Goal: Task Accomplishment & Management: Complete application form

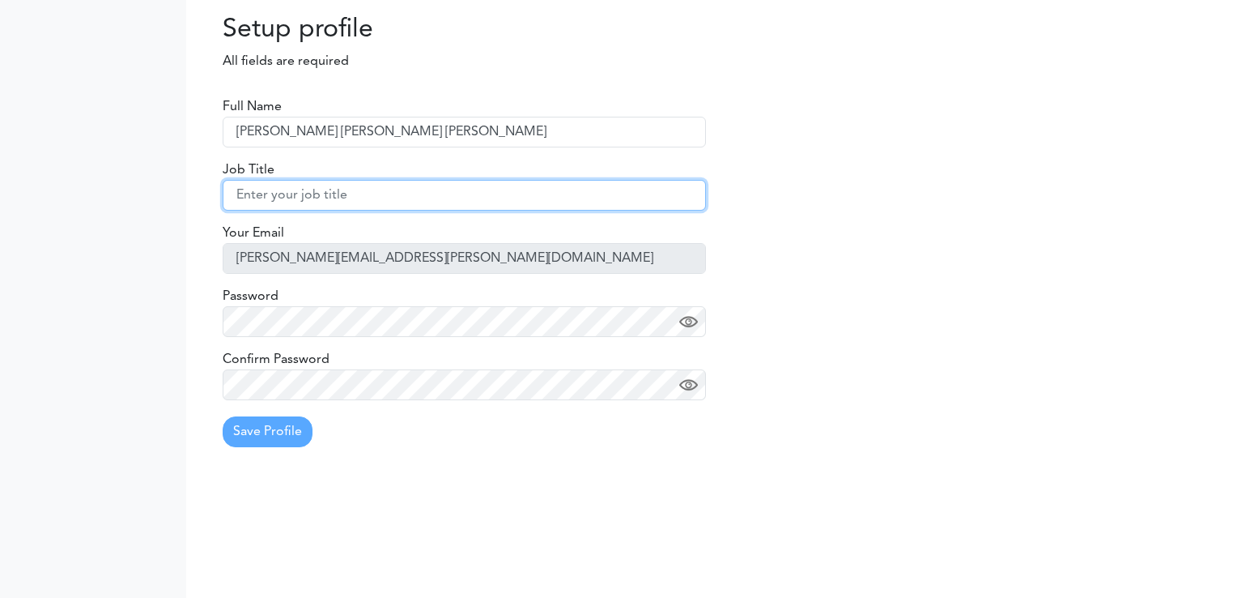
click at [400, 202] on input "text" at bounding box center [464, 195] width 483 height 31
type input "e"
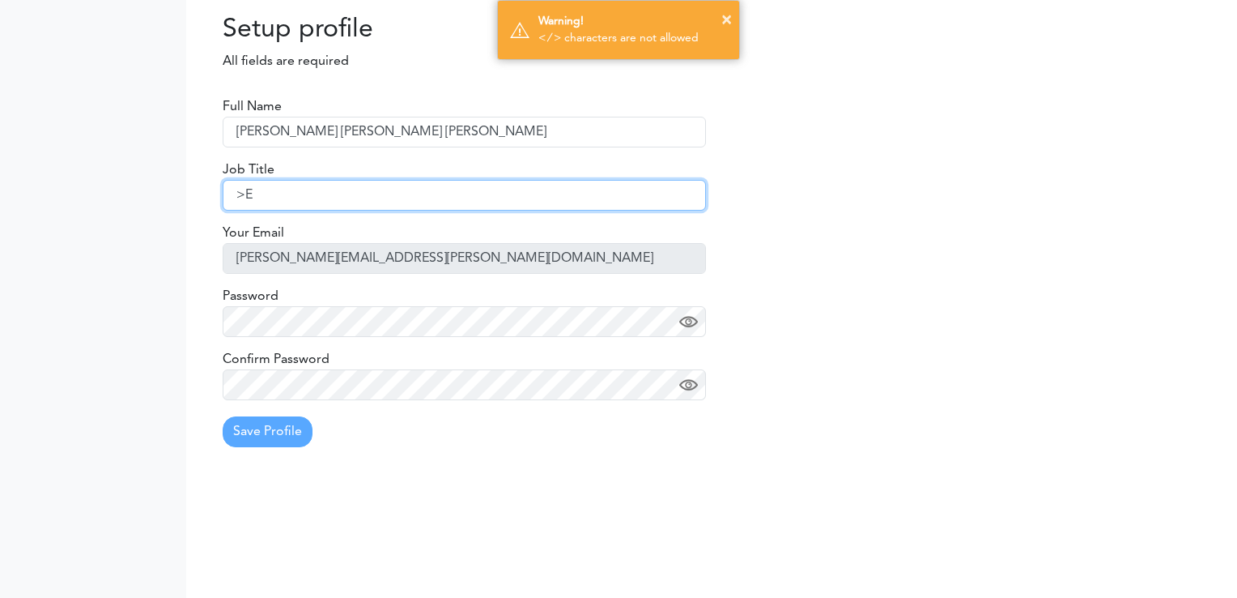
type input ">"
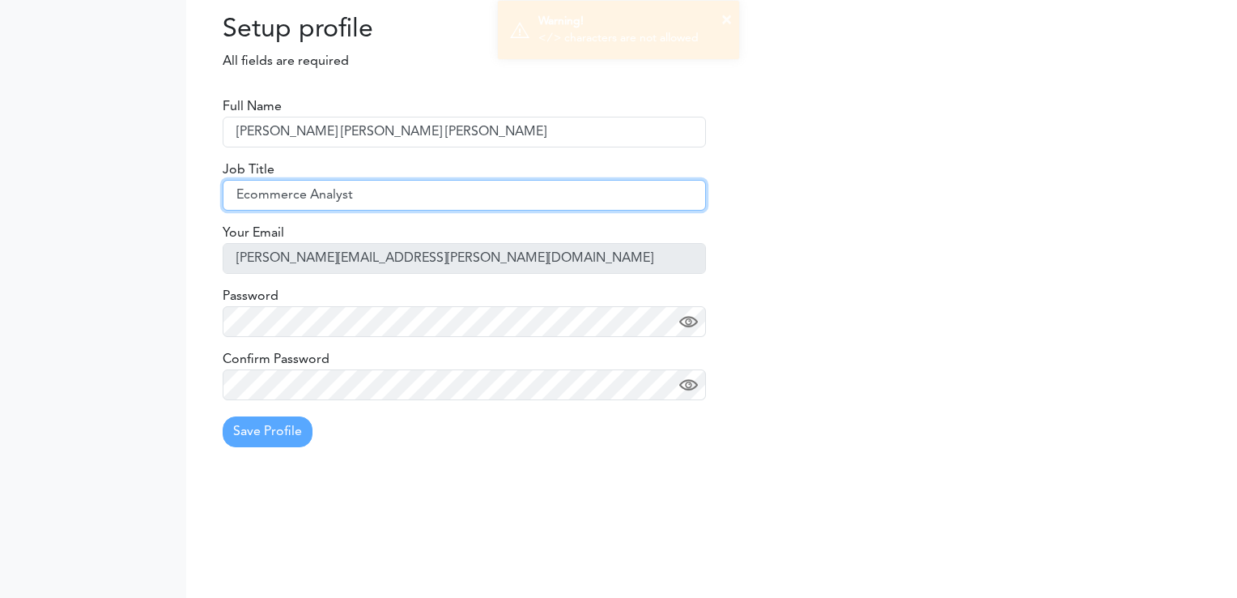
type input "Ecommerce Analyst"
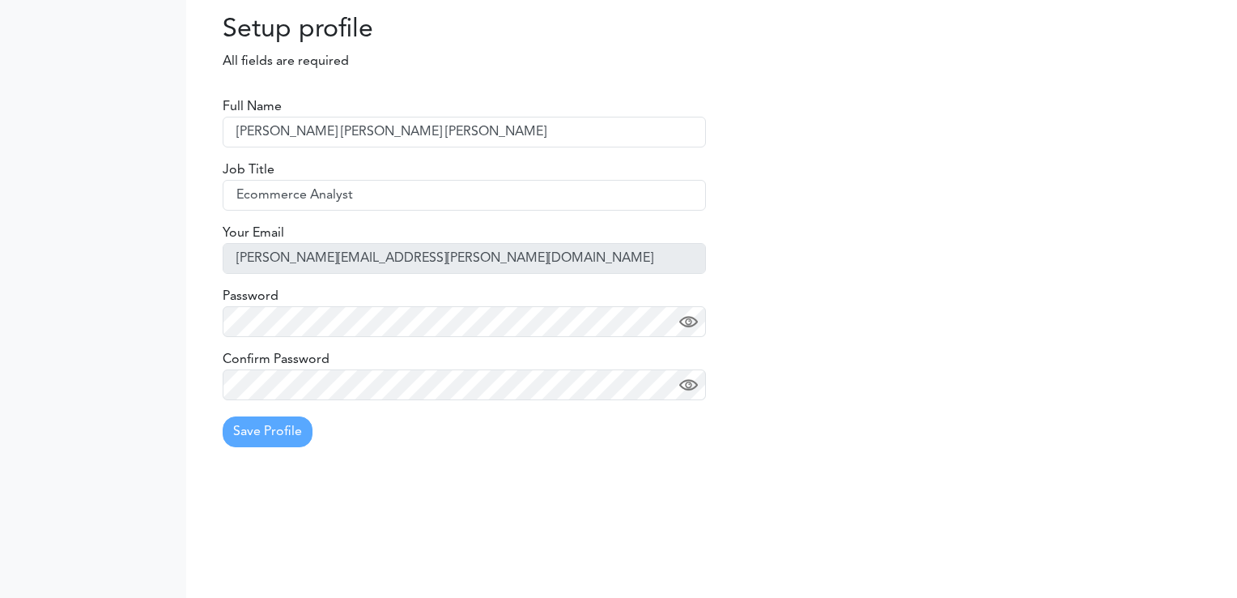
drag, startPoint x: 692, startPoint y: 321, endPoint x: 683, endPoint y: 322, distance: 9.8
click at [691, 321] on img at bounding box center [688, 322] width 19 height 19
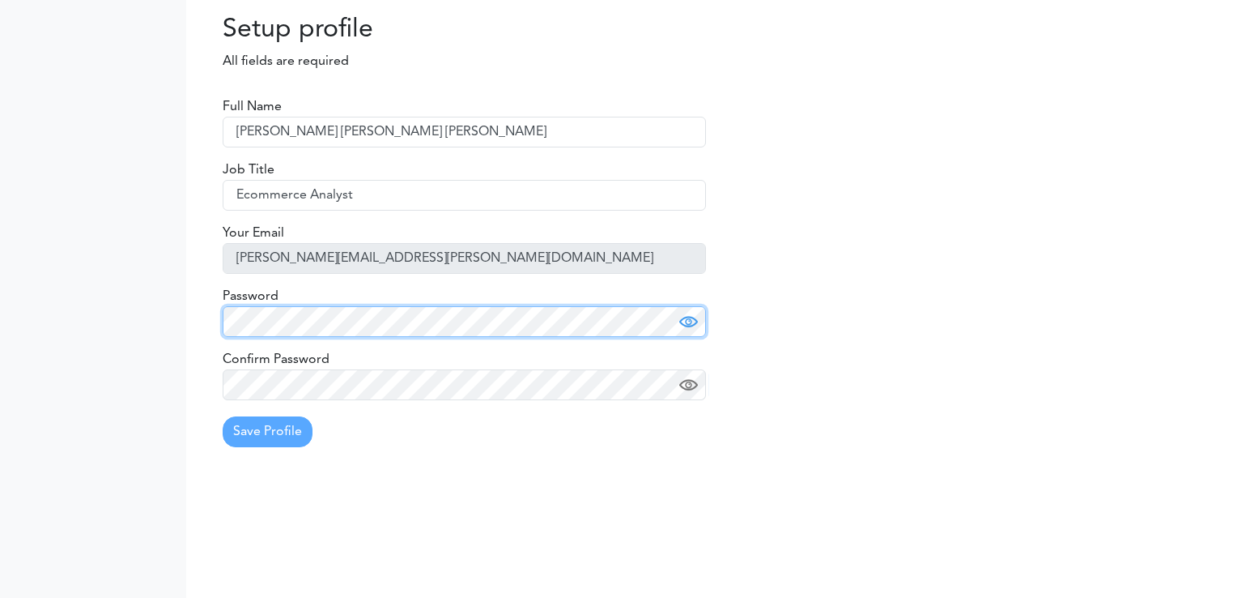
click at [204, 282] on div "Full Name Franco Jesus La Torre Perez Job Title Ecommerce Analyst Your Email fr…" at bounding box center [711, 258] width 1051 height 403
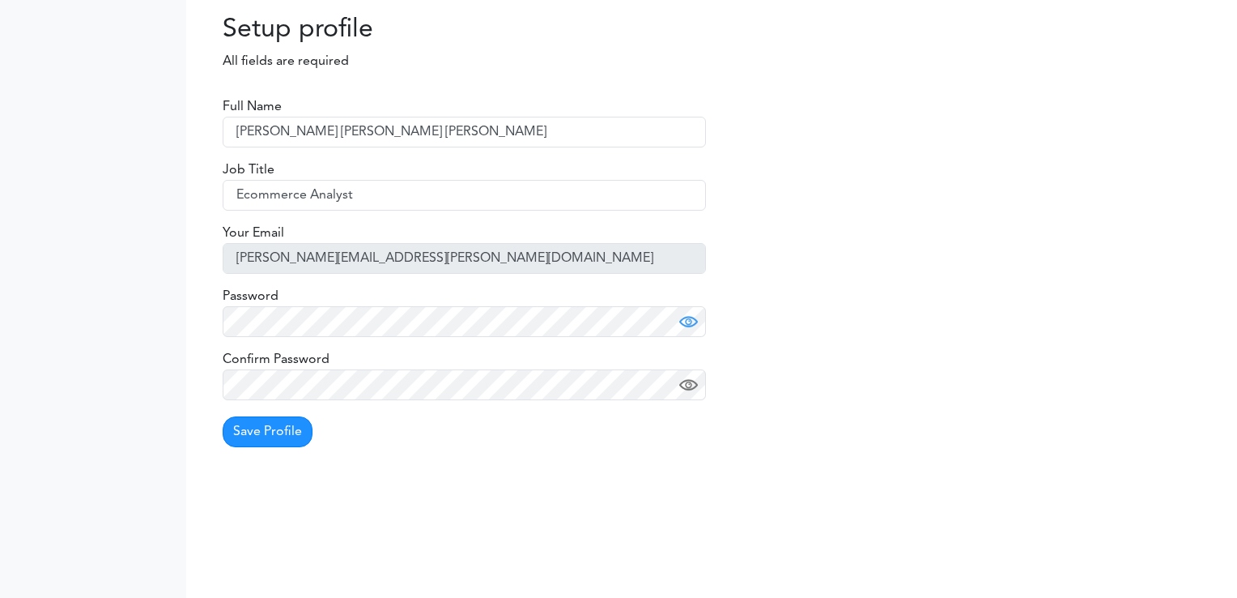
click at [680, 389] on img at bounding box center [688, 385] width 19 height 19
click at [266, 430] on button "Save Profile" at bounding box center [268, 431] width 90 height 31
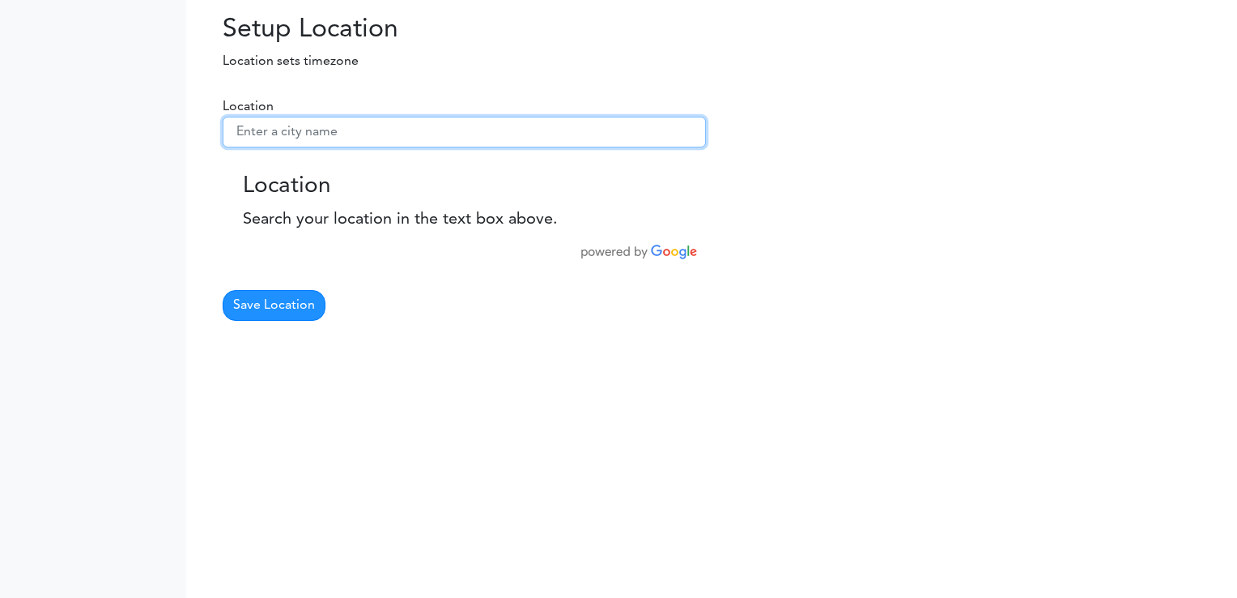
click at [378, 129] on input "text" at bounding box center [464, 132] width 483 height 31
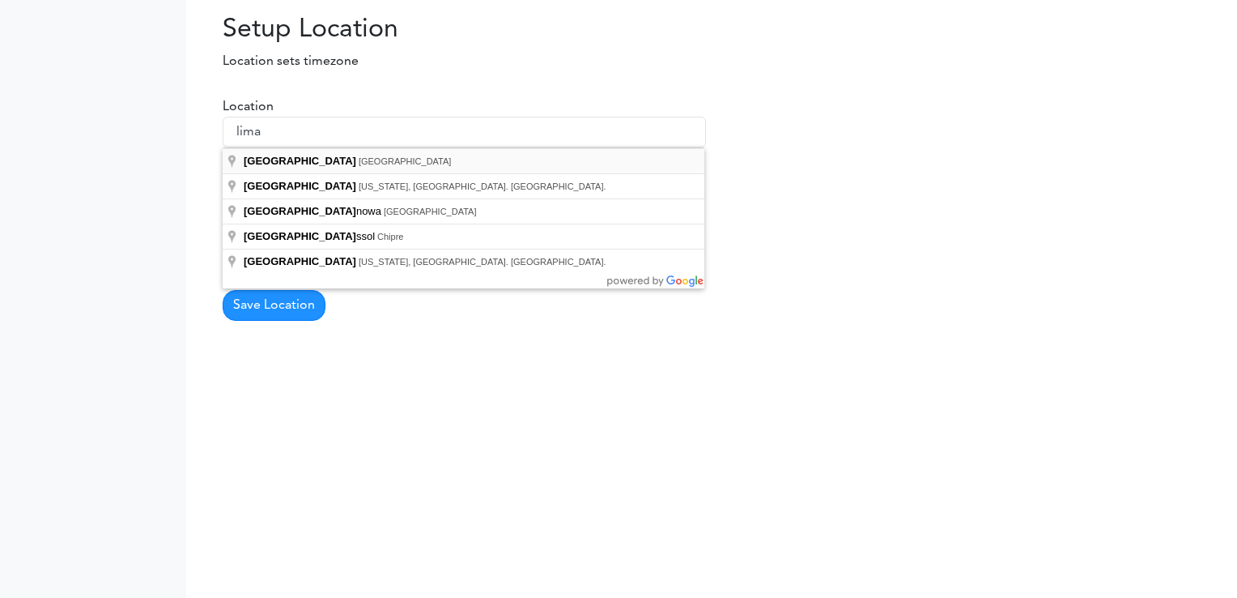
type input "Lima, Perú"
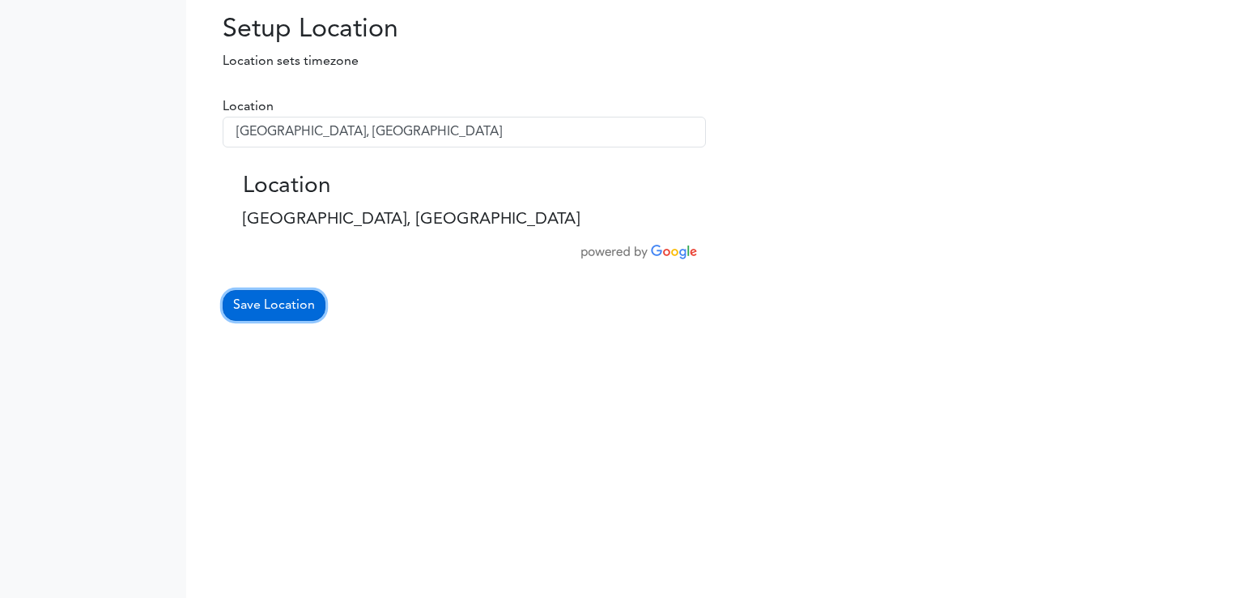
click at [292, 310] on button "Save Location" at bounding box center [274, 305] width 103 height 31
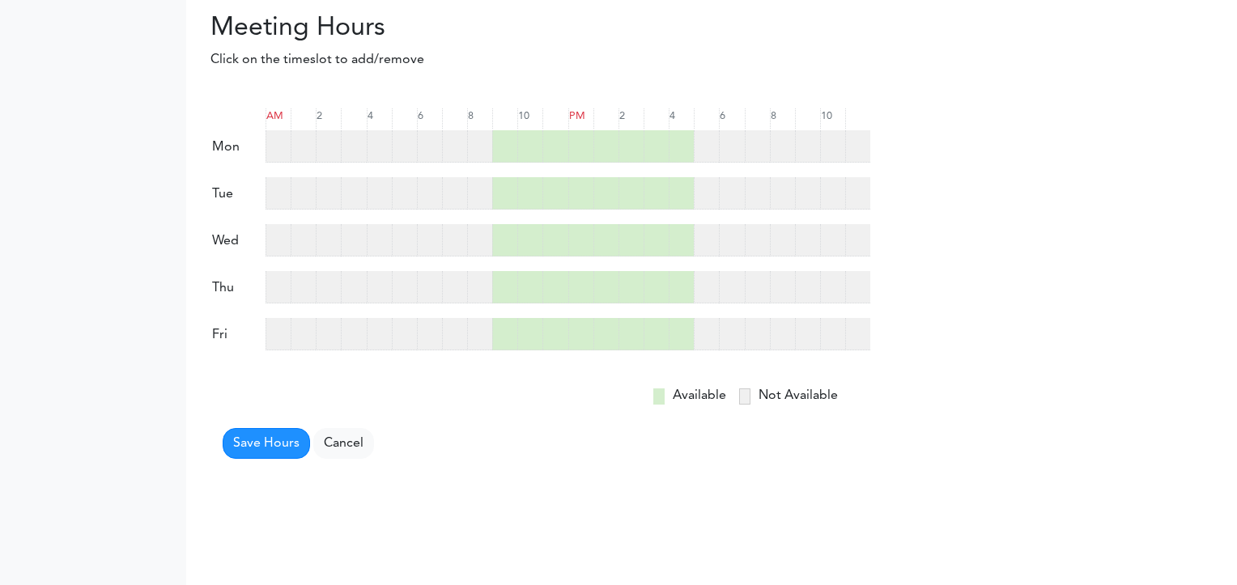
click at [450, 147] on div at bounding box center [454, 146] width 25 height 32
click at [463, 151] on div at bounding box center [454, 146] width 25 height 32
drag, startPoint x: 455, startPoint y: 145, endPoint x: 475, endPoint y: 228, distance: 85.8
click at [475, 228] on form "AM 2 4 6 8 10 PM 2" at bounding box center [541, 278] width 660 height 364
drag, startPoint x: 475, startPoint y: 228, endPoint x: 590, endPoint y: 56, distance: 206.9
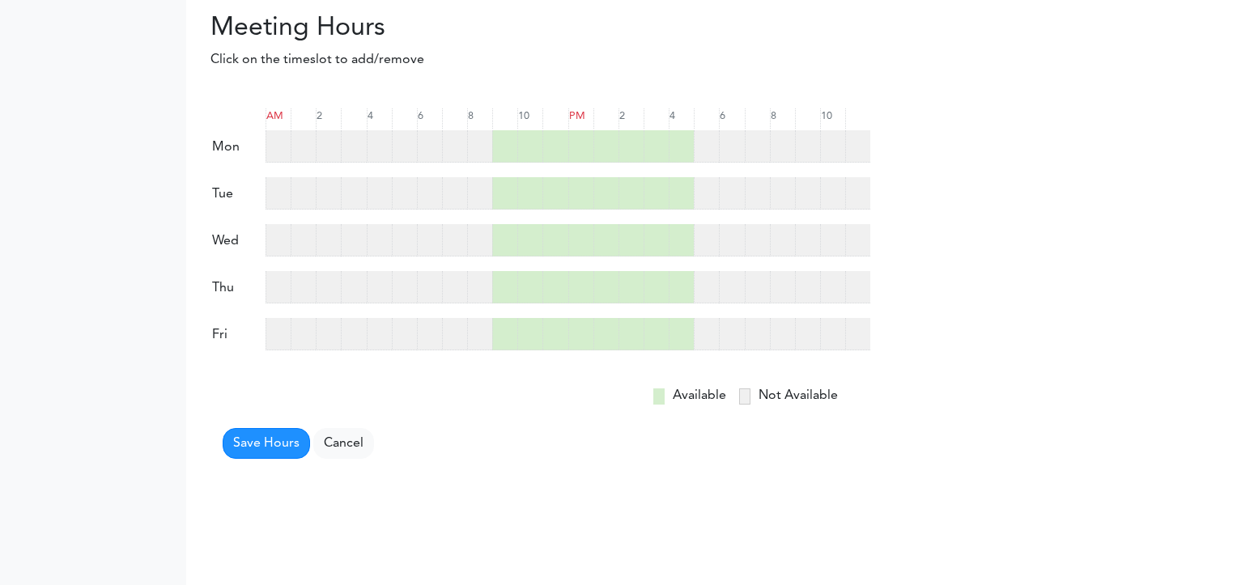
click at [590, 56] on p "Click on the timeslot to add/remove" at bounding box center [554, 59] width 736 height 19
click at [447, 149] on div at bounding box center [454, 146] width 25 height 32
click at [476, 144] on div at bounding box center [479, 146] width 25 height 32
drag, startPoint x: 450, startPoint y: 189, endPoint x: 459, endPoint y: 190, distance: 8.9
click at [453, 189] on div at bounding box center [454, 193] width 25 height 32
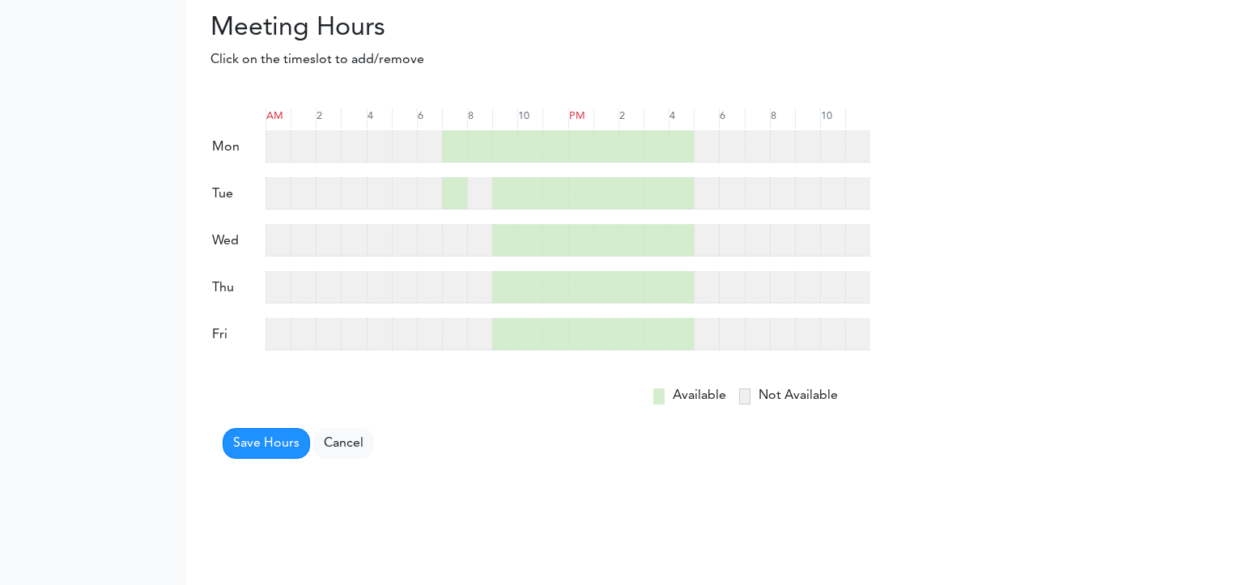
drag, startPoint x: 481, startPoint y: 193, endPoint x: 474, endPoint y: 198, distance: 9.2
click at [479, 193] on div at bounding box center [479, 193] width 25 height 32
click at [459, 224] on div "wed" at bounding box center [541, 240] width 660 height 34
click at [479, 245] on div at bounding box center [479, 240] width 25 height 32
click at [462, 241] on div at bounding box center [454, 240] width 25 height 32
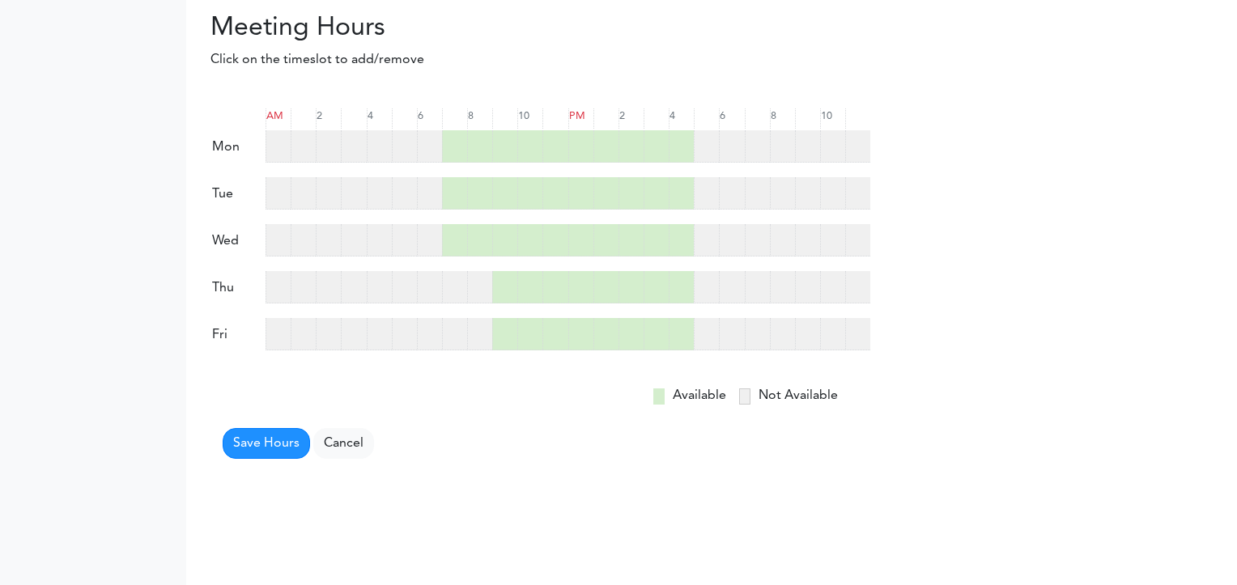
drag, startPoint x: 449, startPoint y: 293, endPoint x: 469, endPoint y: 286, distance: 20.8
click at [454, 291] on div at bounding box center [454, 287] width 25 height 32
click at [479, 284] on div at bounding box center [479, 287] width 25 height 32
drag, startPoint x: 448, startPoint y: 329, endPoint x: 458, endPoint y: 326, distance: 10.0
click at [448, 329] on div at bounding box center [454, 334] width 25 height 32
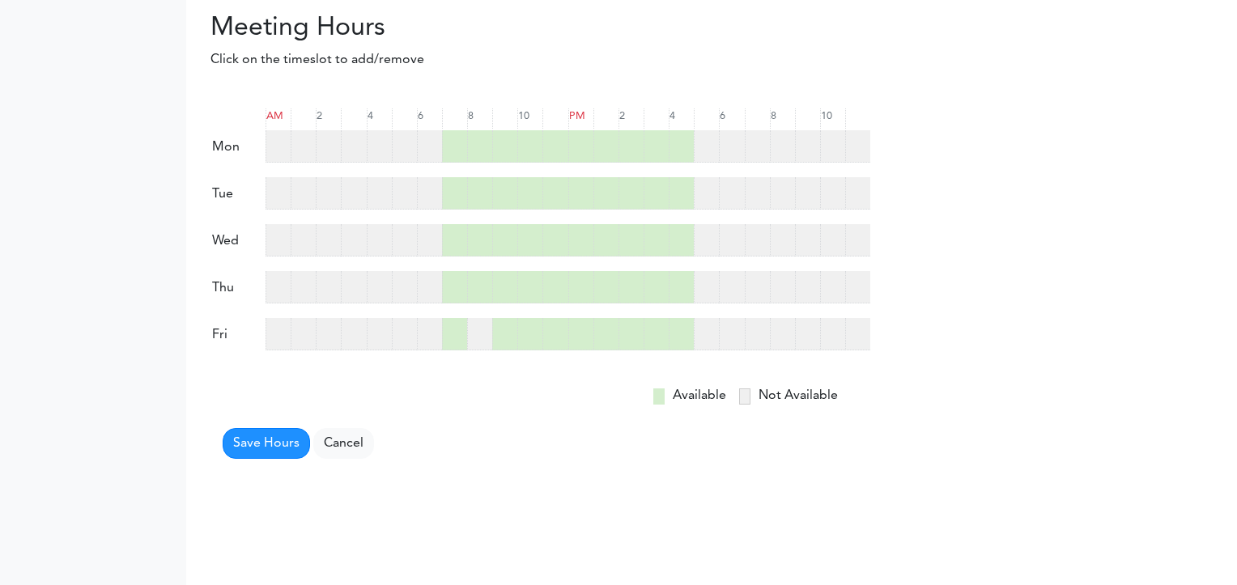
drag, startPoint x: 484, startPoint y: 333, endPoint x: 673, endPoint y: 211, distance: 224.8
click at [484, 332] on div at bounding box center [479, 334] width 25 height 32
drag, startPoint x: 716, startPoint y: 138, endPoint x: 713, endPoint y: 147, distance: 9.5
click at [714, 138] on div at bounding box center [706, 146] width 25 height 32
click at [706, 201] on div at bounding box center [706, 193] width 25 height 32
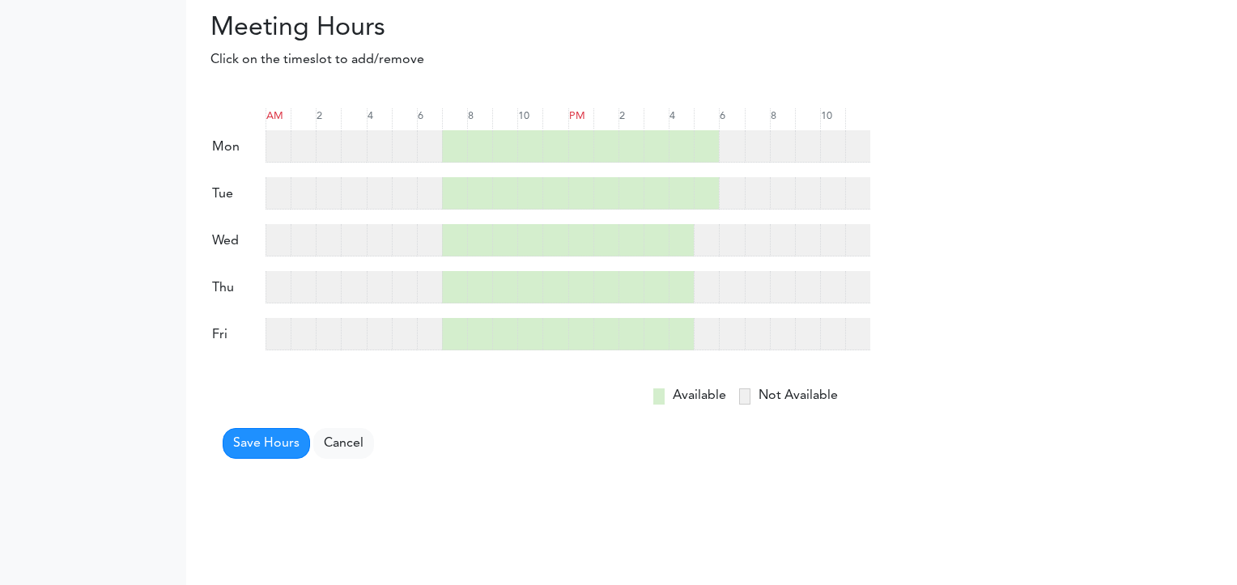
click at [707, 240] on div at bounding box center [706, 240] width 25 height 32
drag, startPoint x: 706, startPoint y: 275, endPoint x: 705, endPoint y: 285, distance: 10.6
click at [704, 275] on div at bounding box center [706, 287] width 25 height 32
click at [701, 335] on div at bounding box center [706, 334] width 25 height 32
click at [713, 158] on div at bounding box center [706, 146] width 25 height 32
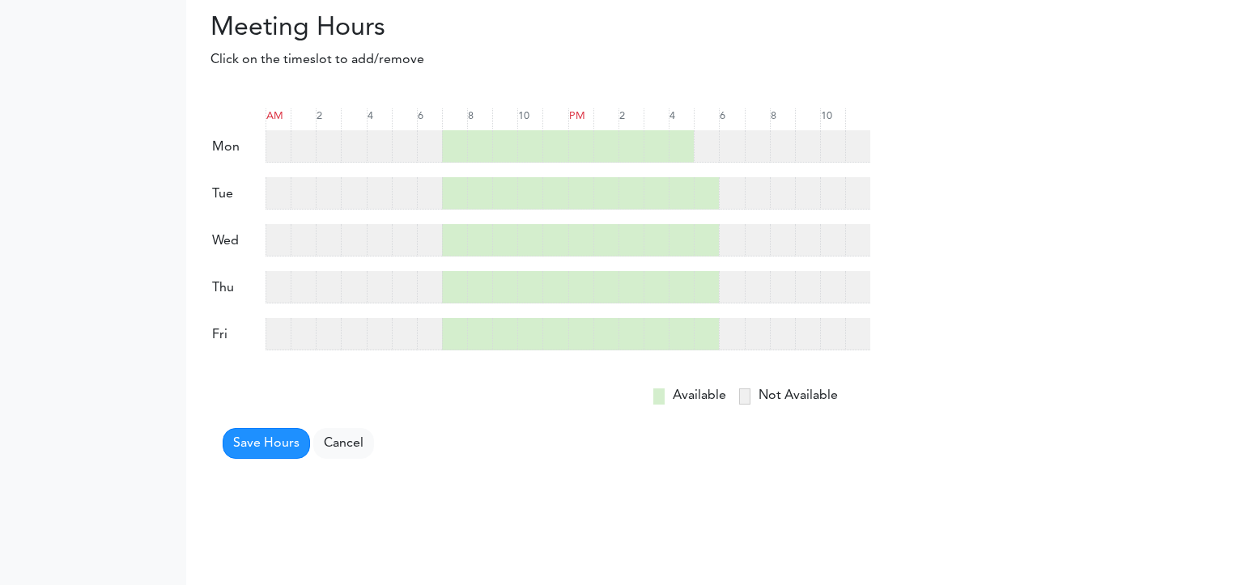
click at [709, 144] on div at bounding box center [706, 146] width 25 height 32
click at [291, 442] on button "Save Hours" at bounding box center [266, 443] width 87 height 31
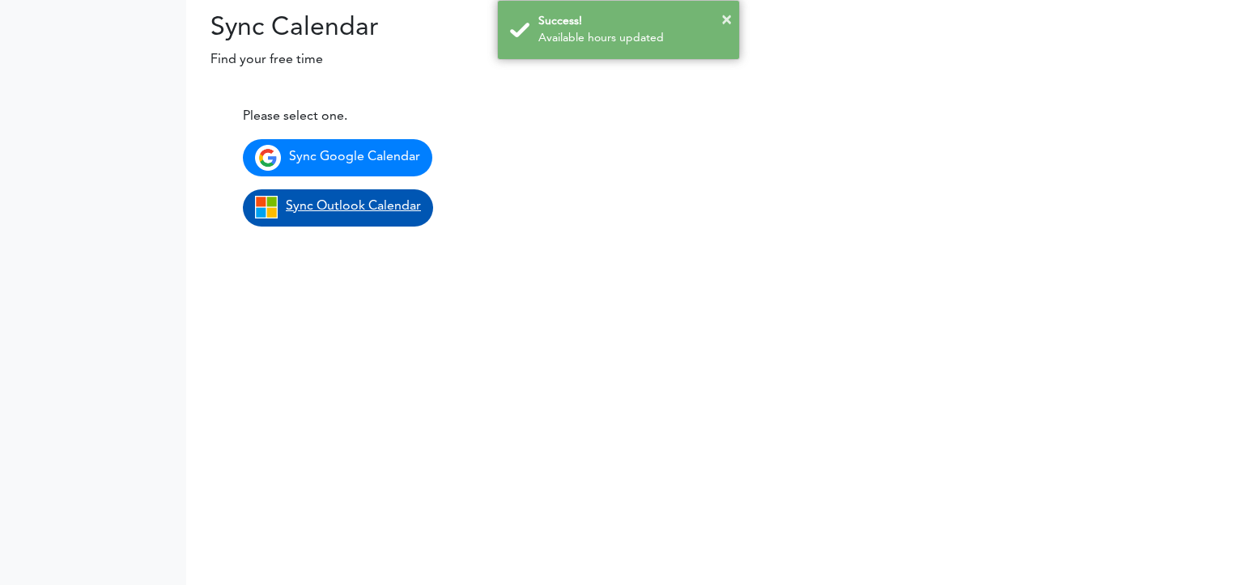
click at [358, 204] on span "Sync Outlook Calendar" at bounding box center [353, 206] width 135 height 13
